Goal: Transaction & Acquisition: Purchase product/service

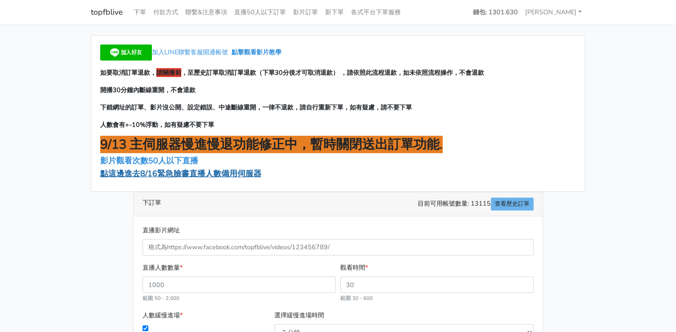
click at [227, 172] on span "點這邊進去8/16緊急臉書直播人數備用伺服器" at bounding box center [180, 173] width 161 height 11
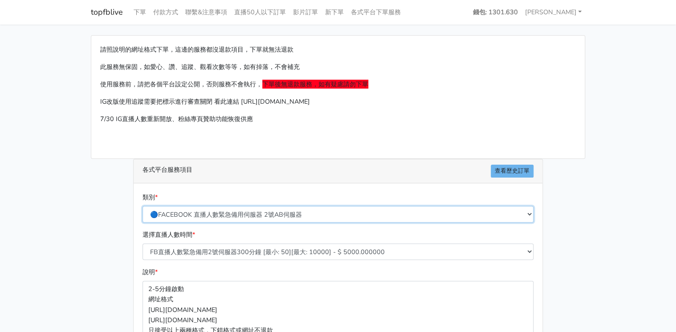
click at [256, 213] on select "🔵FACEBOOK 直播人數緊急備用伺服器 2號AB伺服器 🔵FACEBOOK 網軍專用貼文留言 安全保密 🔵9/30 FACEBOOK 直播人數緩慢進場緩慢…" at bounding box center [337, 214] width 391 height 16
select select "🔵9/30 FACEBOOK 直播人數緩慢進場緩慢退場 台灣獨家"
click at [142, 206] on select "🔵FACEBOOK 直播人數緊急備用伺服器 2號AB伺服器 🔵FACEBOOK 網軍專用貼文留言 安全保密 🔵9/30 FACEBOOK 直播人數緩慢進場緩慢…" at bounding box center [337, 214] width 391 height 16
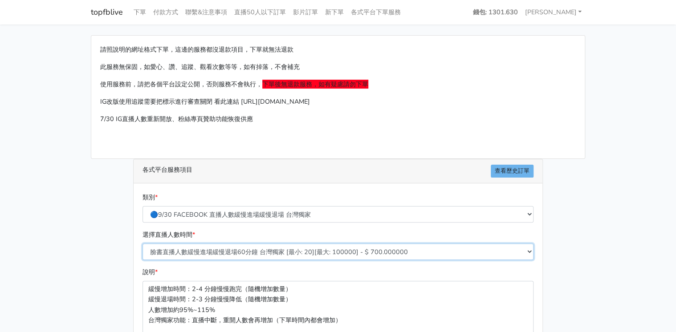
drag, startPoint x: 272, startPoint y: 252, endPoint x: 279, endPoint y: 247, distance: 8.9
click at [272, 252] on select "臉書直播人數緩慢進場緩慢退場60分鐘 台灣獨家 [最小: 20][最大: 100000] - $ 700.000000 臉書直播人數緩慢進場緩慢退場120分鐘…" at bounding box center [337, 251] width 391 height 16
select select "559"
click at [142, 243] on select "臉書直播人數緩慢進場緩慢退場60分鐘 台灣獨家 [最小: 20][最大: 100000] - $ 700.000000 臉書直播人數緩慢進場緩慢退場120分鐘…" at bounding box center [337, 251] width 391 height 16
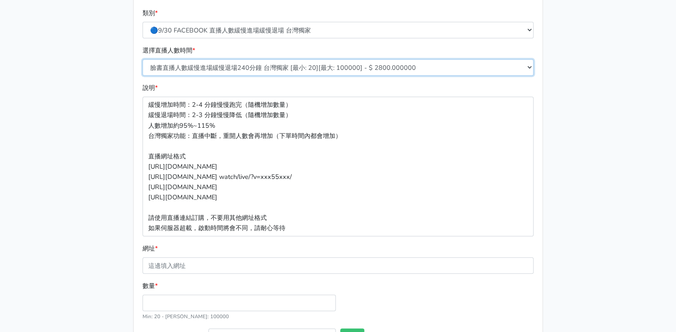
scroll to position [249, 0]
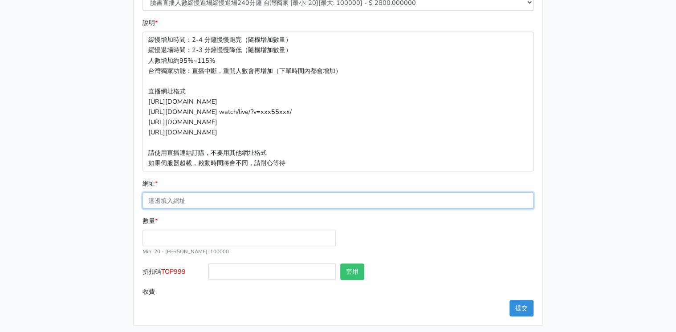
click at [182, 199] on input "網址 *" at bounding box center [337, 200] width 391 height 16
paste input "https://www.facebook.com/share/v/1FPGzrvNQq/"
type input "[URL][DOMAIN_NAME]"
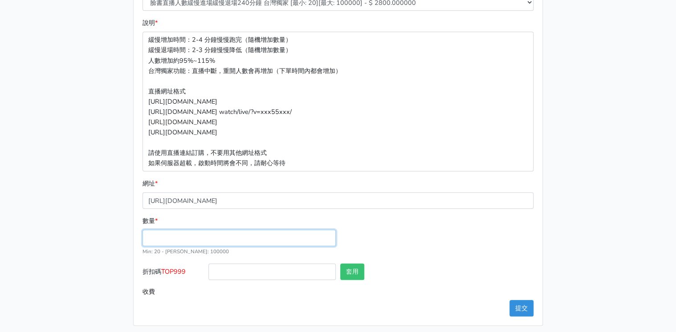
click at [197, 233] on input "數量 *" at bounding box center [238, 238] width 193 height 16
type input "180"
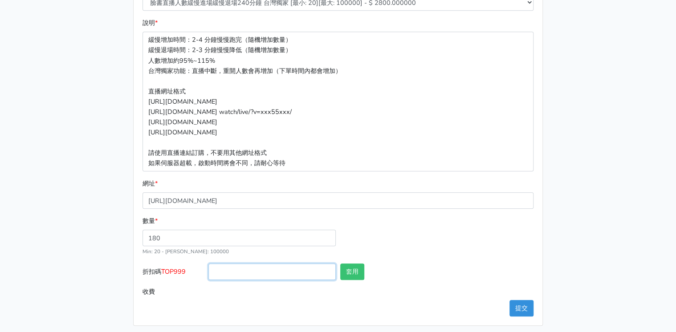
type input "504.000"
click at [256, 272] on input "折扣碼 TOP999" at bounding box center [271, 271] width 127 height 16
drag, startPoint x: 163, startPoint y: 271, endPoint x: 182, endPoint y: 271, distance: 19.1
click at [182, 271] on span "TOP999" at bounding box center [173, 271] width 24 height 9
drag, startPoint x: 182, startPoint y: 271, endPoint x: 187, endPoint y: 280, distance: 10.9
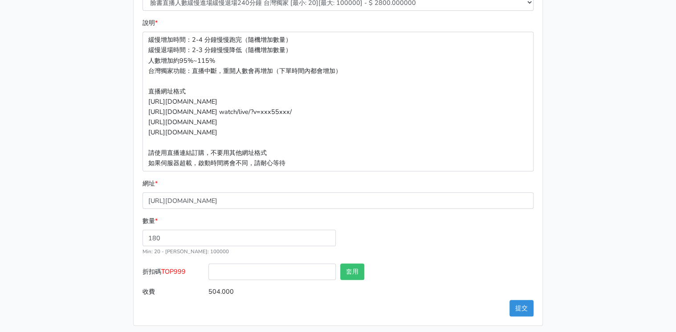
click at [187, 280] on label "折扣碼 TOP999" at bounding box center [173, 273] width 66 height 20
click at [208, 280] on input "折扣碼 TOP999" at bounding box center [271, 271] width 127 height 16
drag, startPoint x: 164, startPoint y: 271, endPoint x: 192, endPoint y: 271, distance: 28.0
click at [192, 271] on label "折扣碼 TOP999" at bounding box center [173, 273] width 66 height 20
drag, startPoint x: 192, startPoint y: 271, endPoint x: 182, endPoint y: 271, distance: 10.2
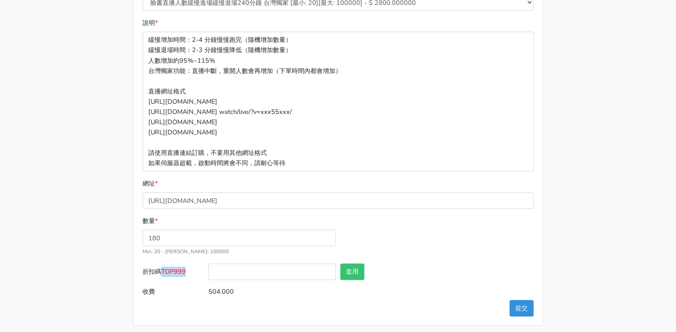
copy span "TOP999"
click at [289, 271] on input "折扣碼 TOP999" at bounding box center [271, 271] width 127 height 16
paste input "TOP999"
type input "TOP999"
click at [356, 273] on button "套用" at bounding box center [352, 271] width 24 height 16
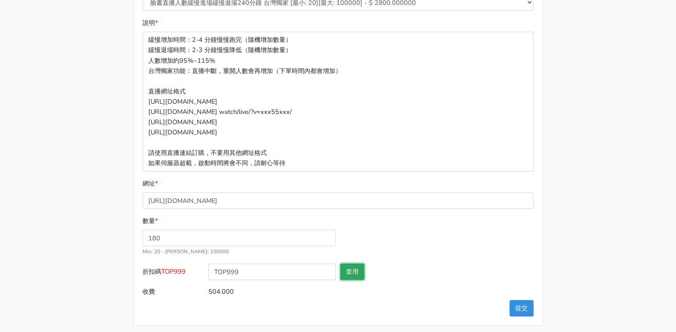
type input "套用失敗"
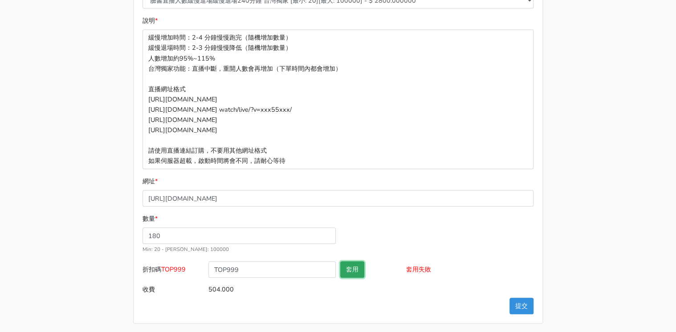
scroll to position [253, 0]
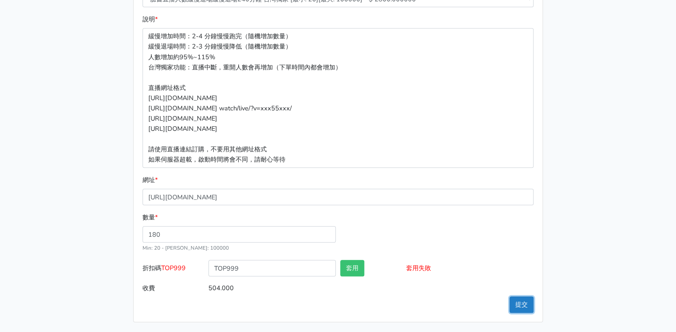
click at [522, 303] on button "提交" at bounding box center [521, 304] width 24 height 16
